Goal: Use online tool/utility

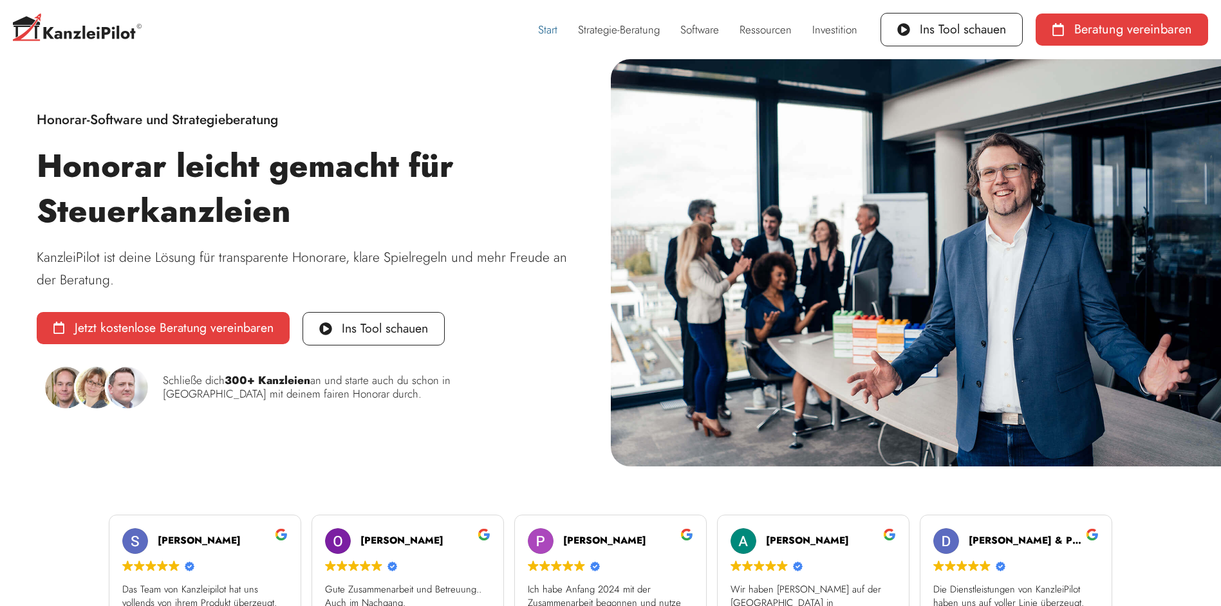
click at [552, 35] on link "Start" at bounding box center [548, 30] width 40 height 30
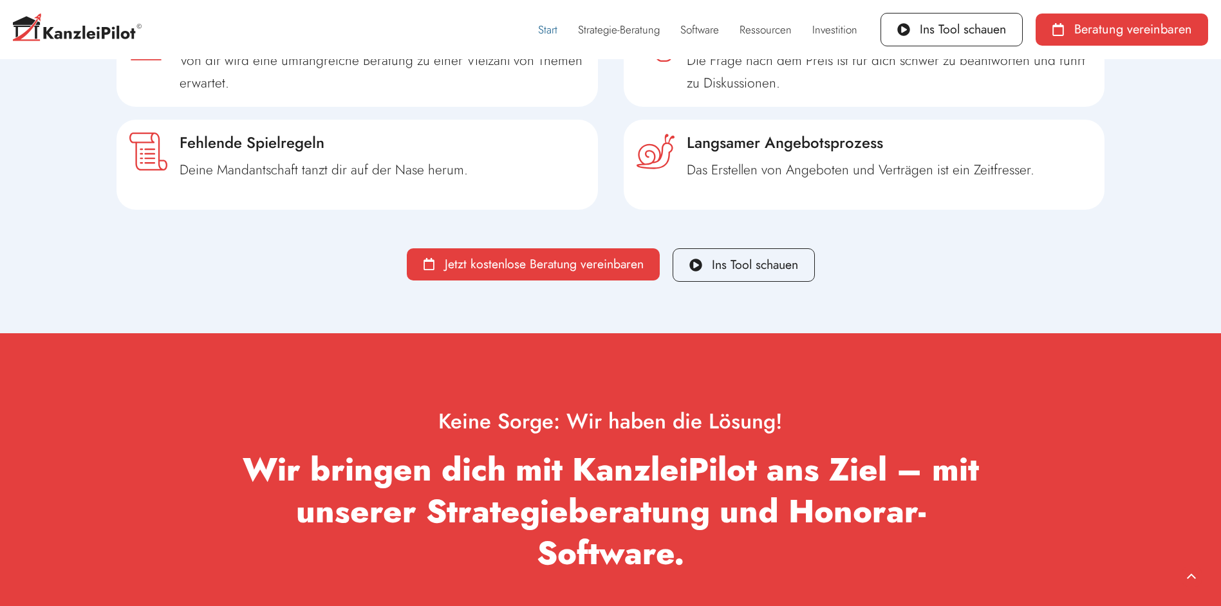
scroll to position [1094, 0]
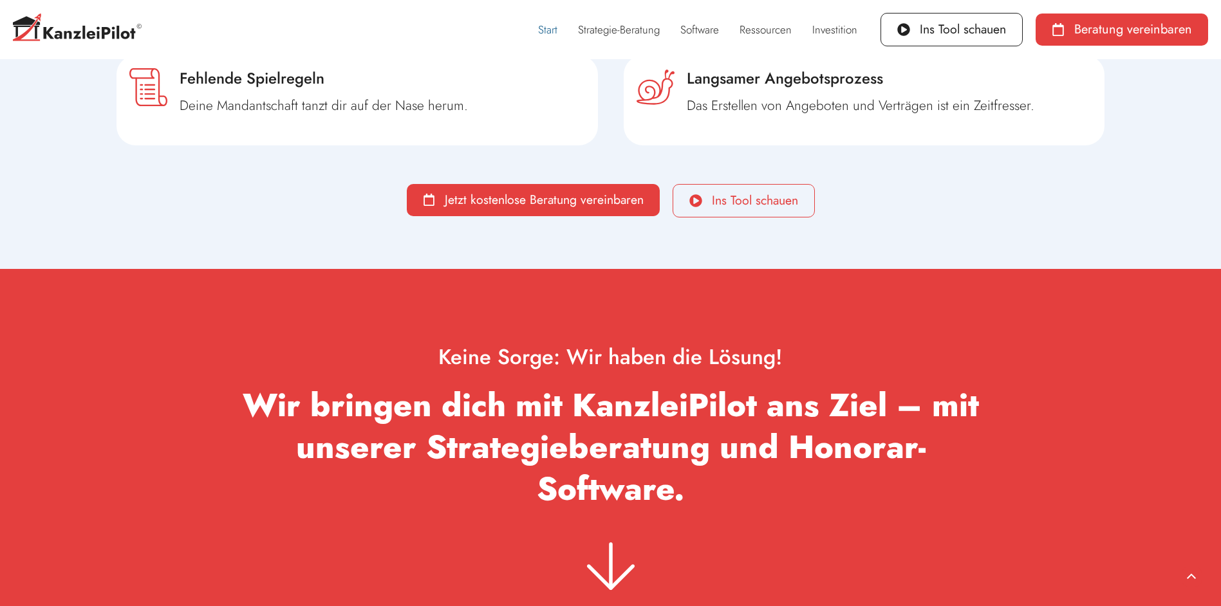
click at [737, 205] on span "Ins Tool schauen" at bounding box center [755, 200] width 86 height 13
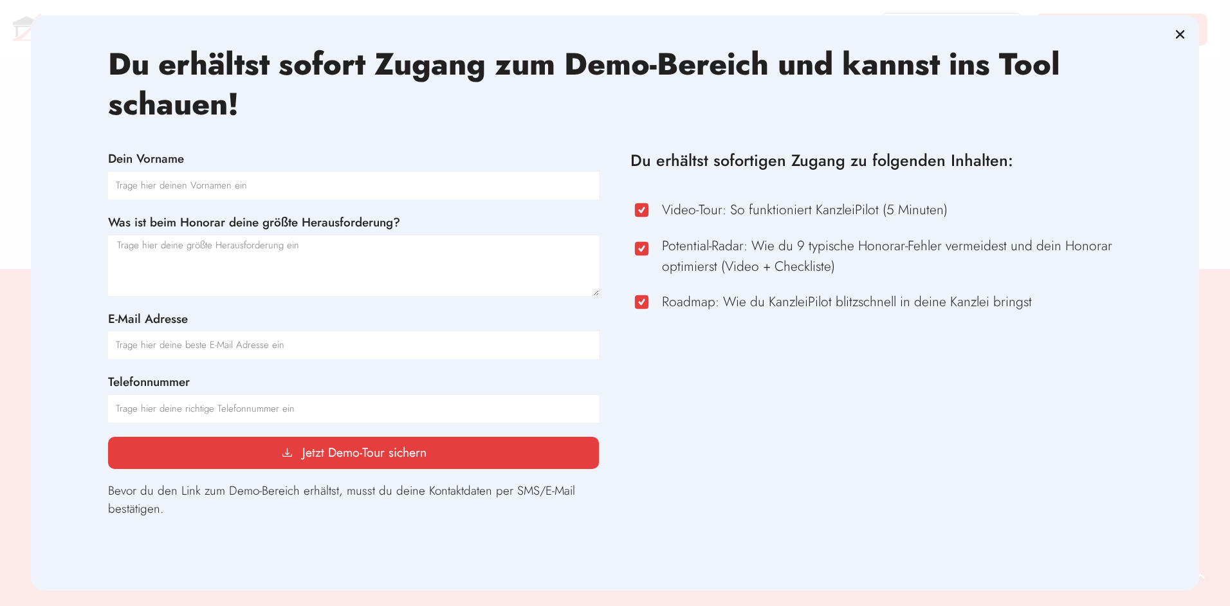
click at [1176, 34] on icon "Close" at bounding box center [1180, 34] width 13 height 13
